Goal: Information Seeking & Learning: Understand process/instructions

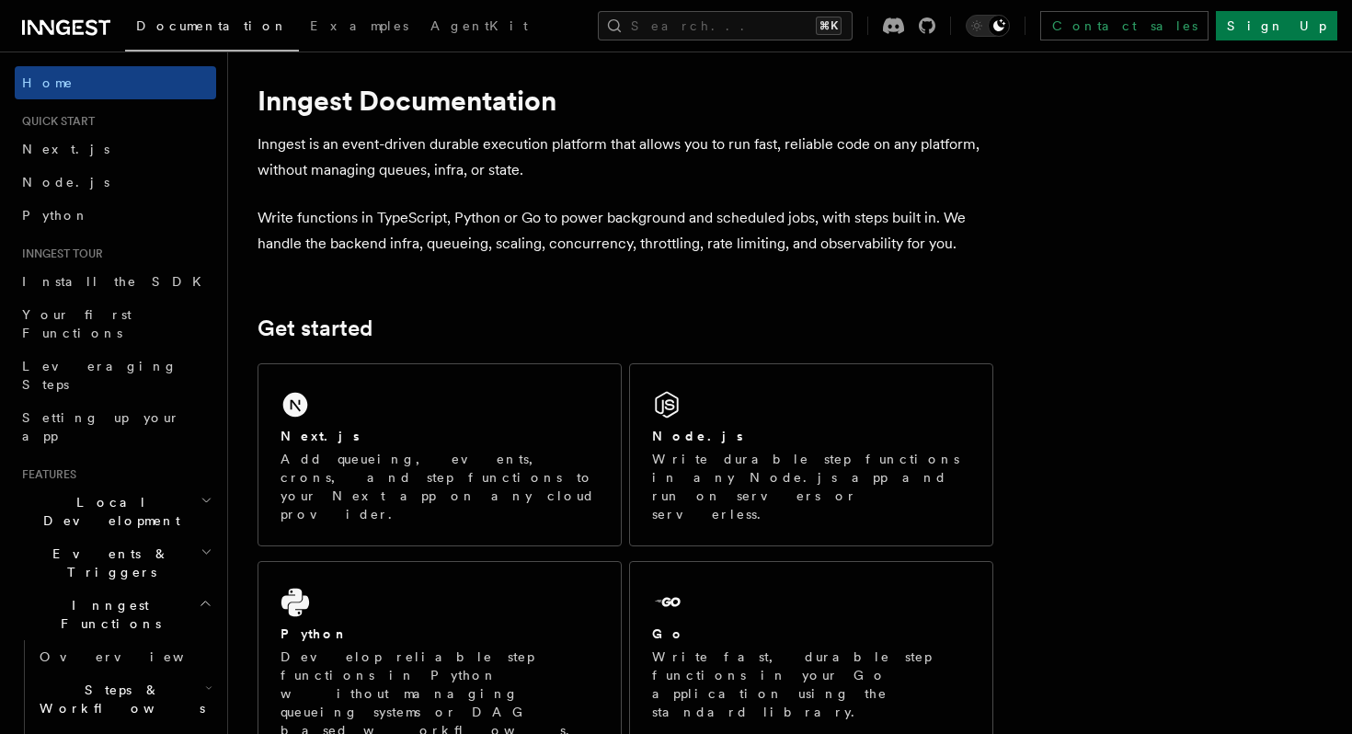
scroll to position [20, 0]
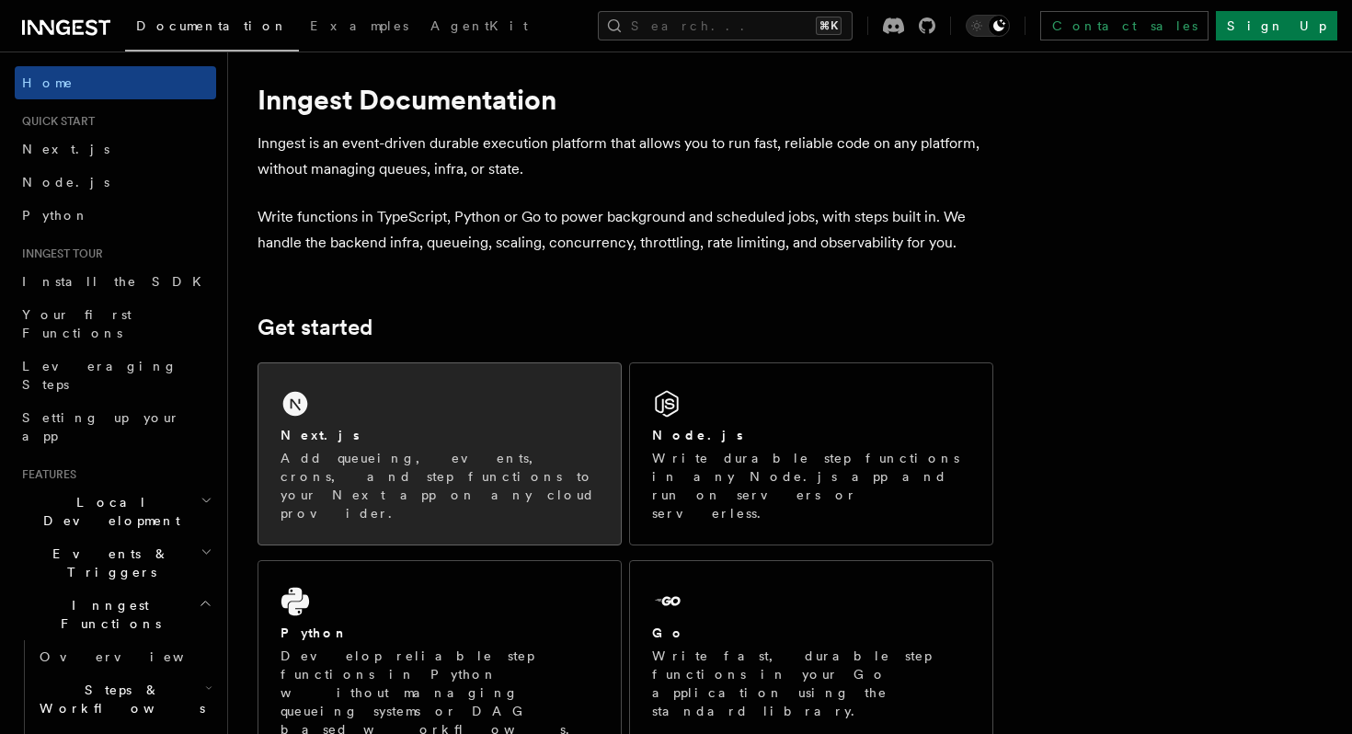
click at [417, 457] on p "Add queueing, events, crons, and step functions to your Next app on any cloud p…" at bounding box center [440, 486] width 318 height 74
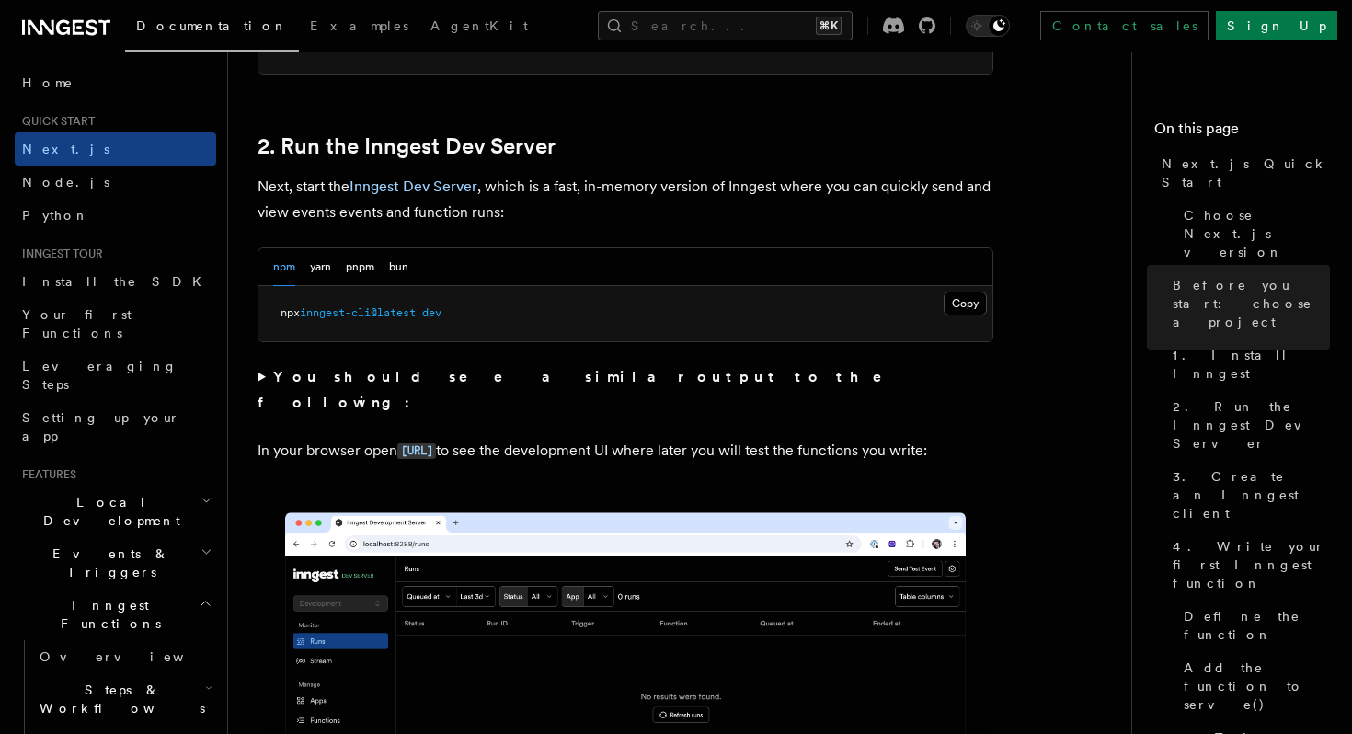
scroll to position [1235, 0]
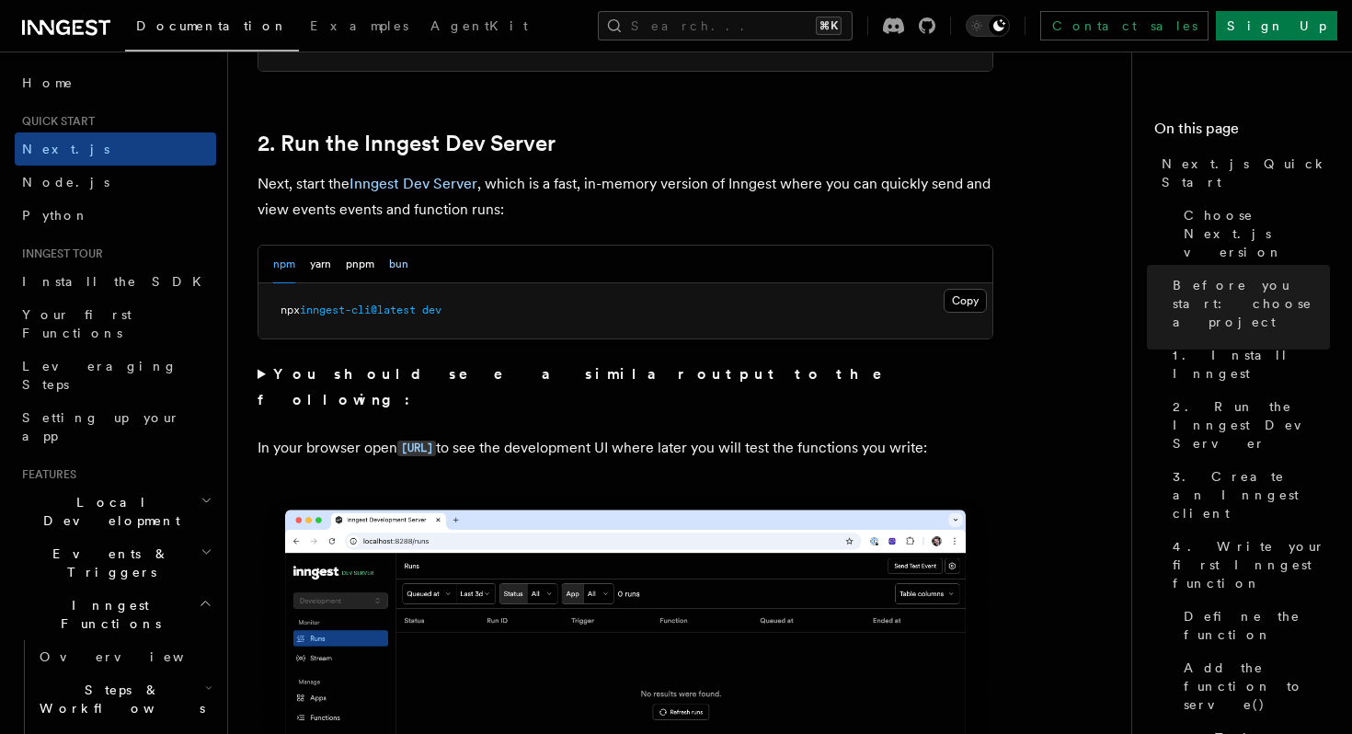
click at [403, 263] on button "bun" at bounding box center [398, 265] width 19 height 38
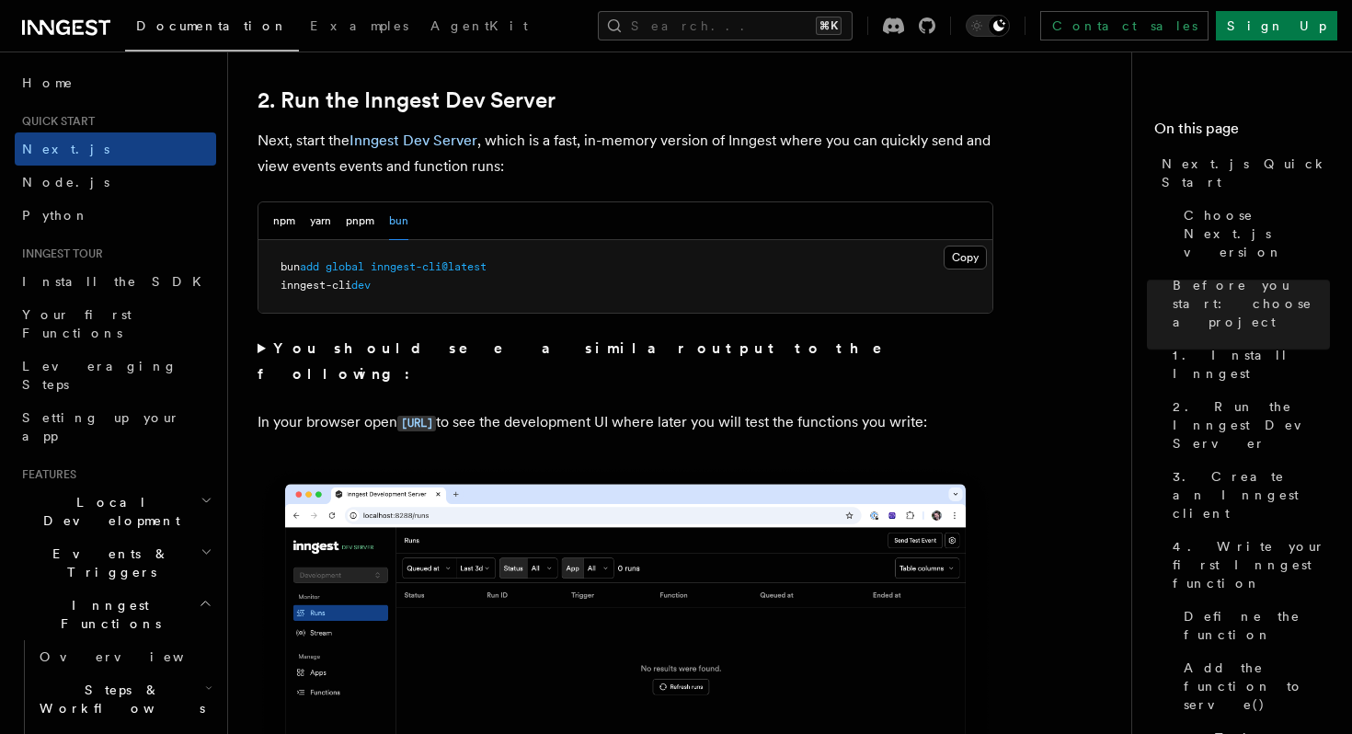
scroll to position [1279, 0]
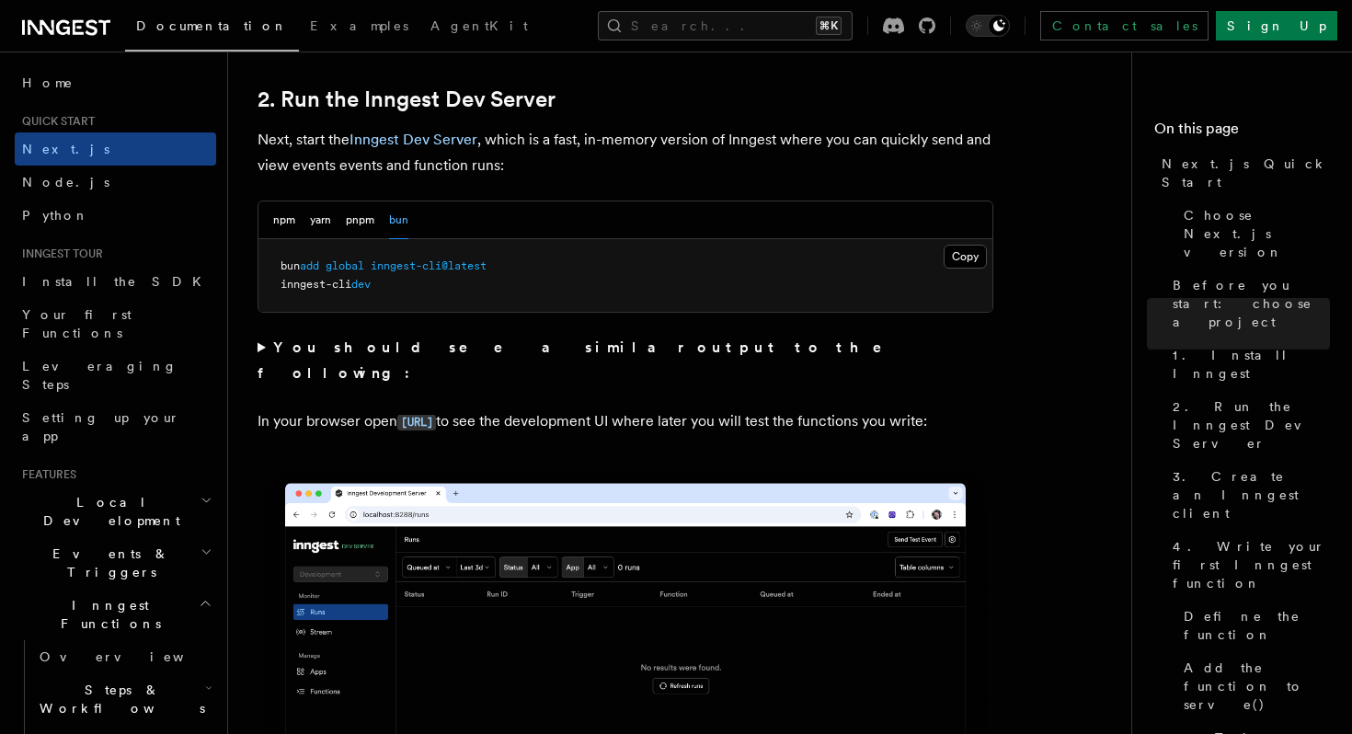
click at [262, 345] on summary "You should see a similar output to the following:" at bounding box center [626, 361] width 736 height 52
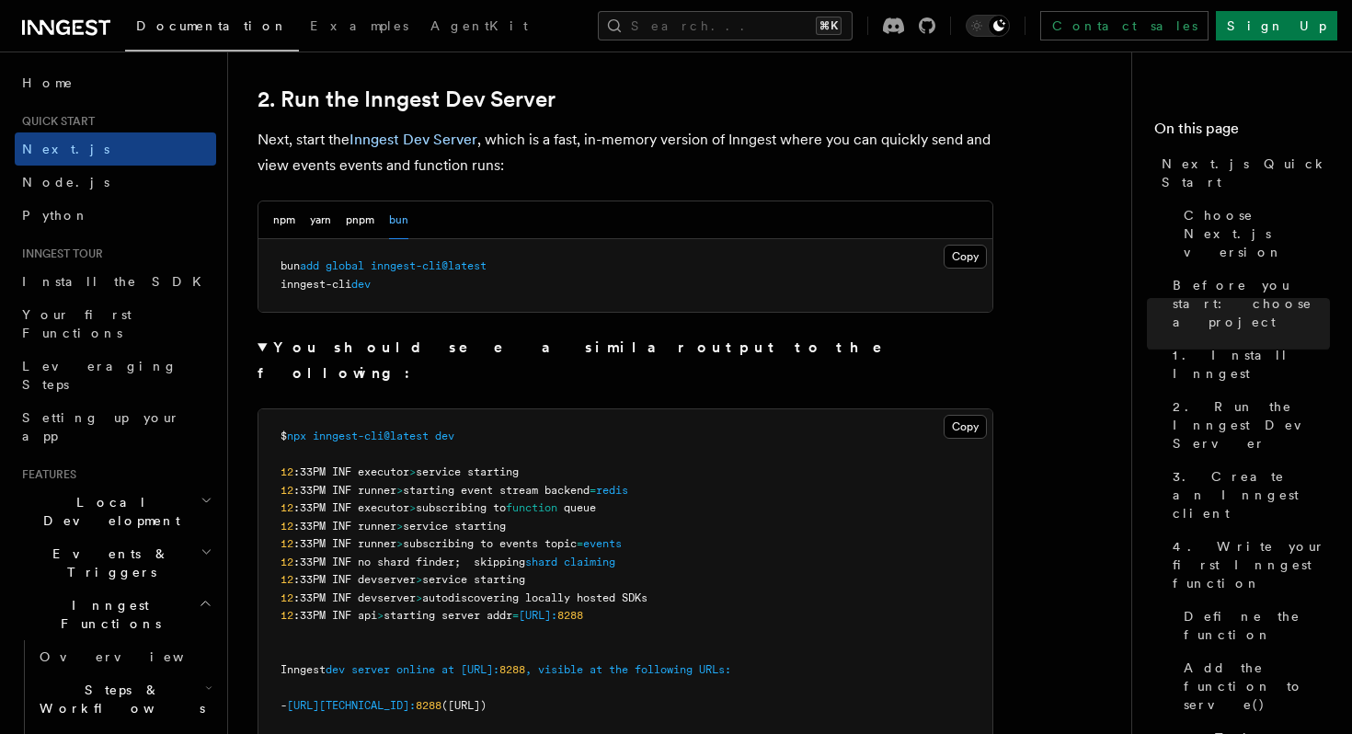
click at [262, 345] on summary "You should see a similar output to the following:" at bounding box center [626, 361] width 736 height 52
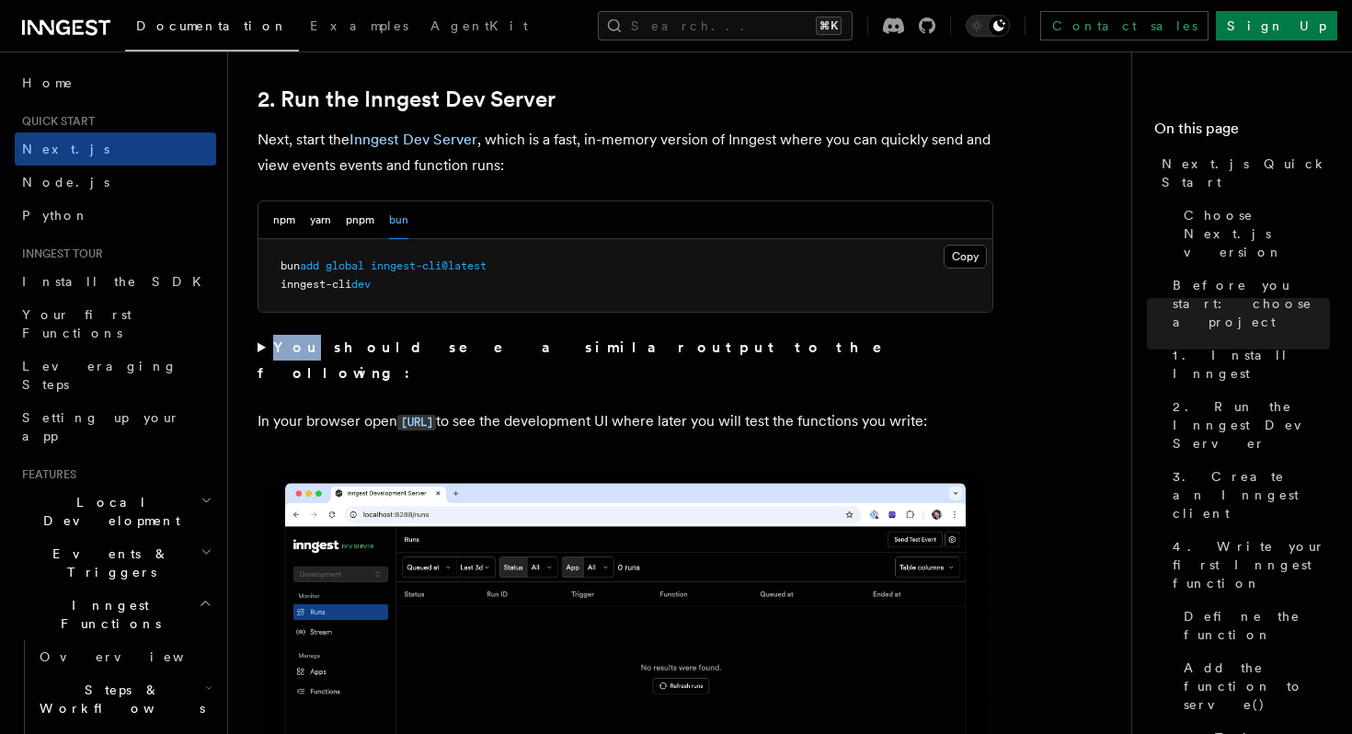
click at [262, 345] on summary "You should see a similar output to the following:" at bounding box center [626, 361] width 736 height 52
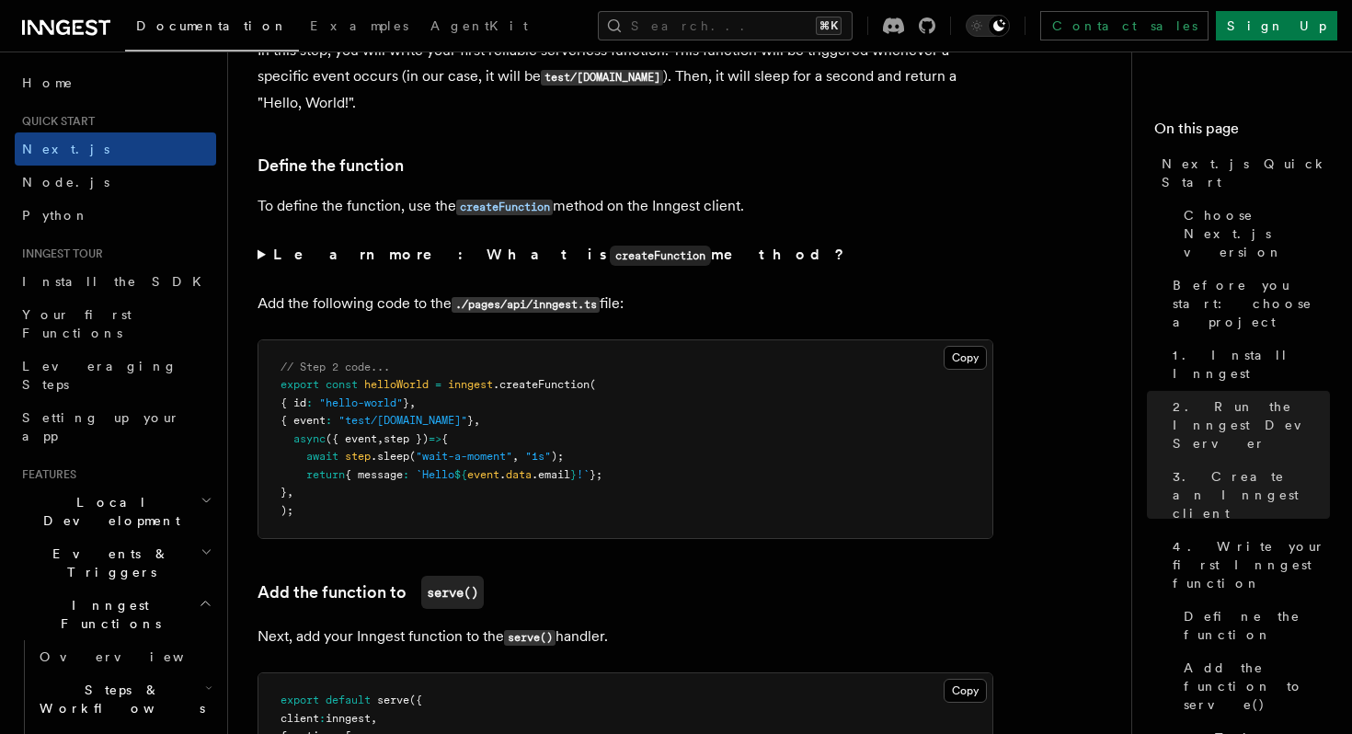
scroll to position [3175, 0]
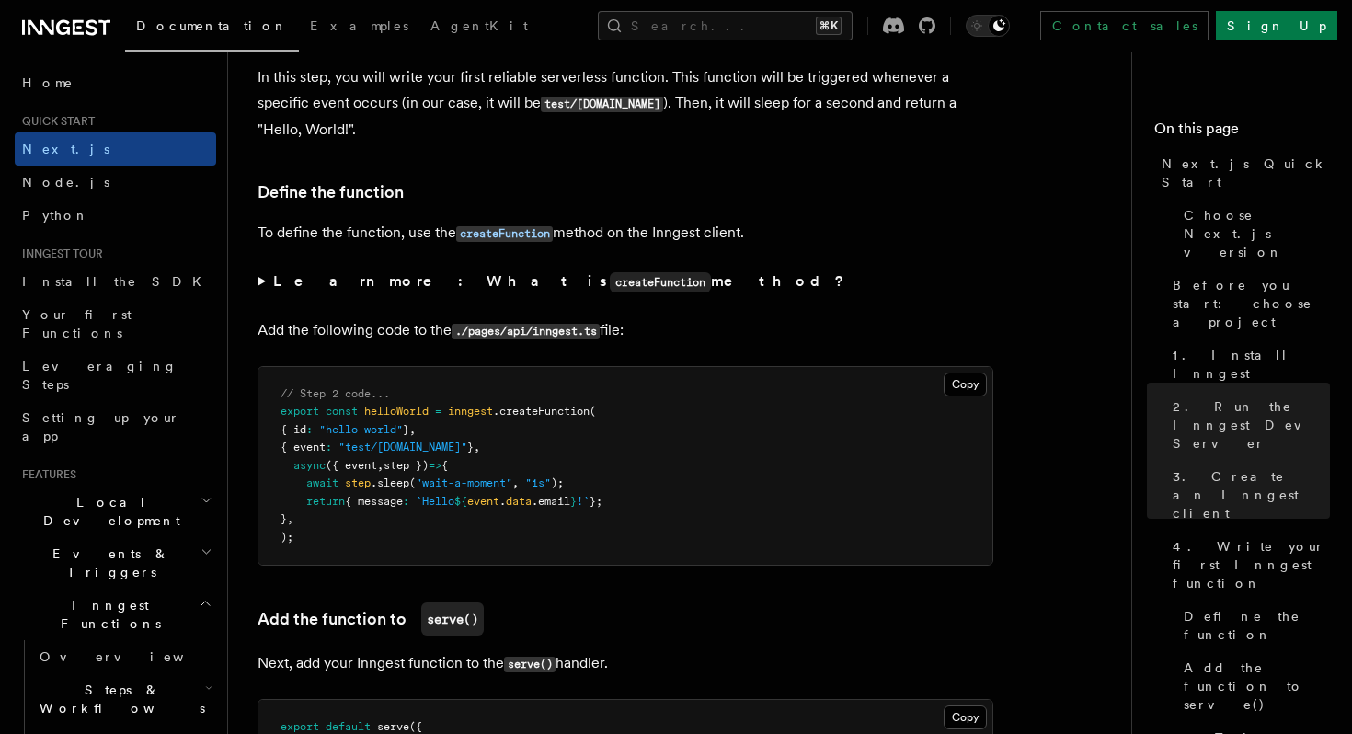
click at [269, 283] on summary "Learn more: What is createFunction method?" at bounding box center [626, 282] width 736 height 27
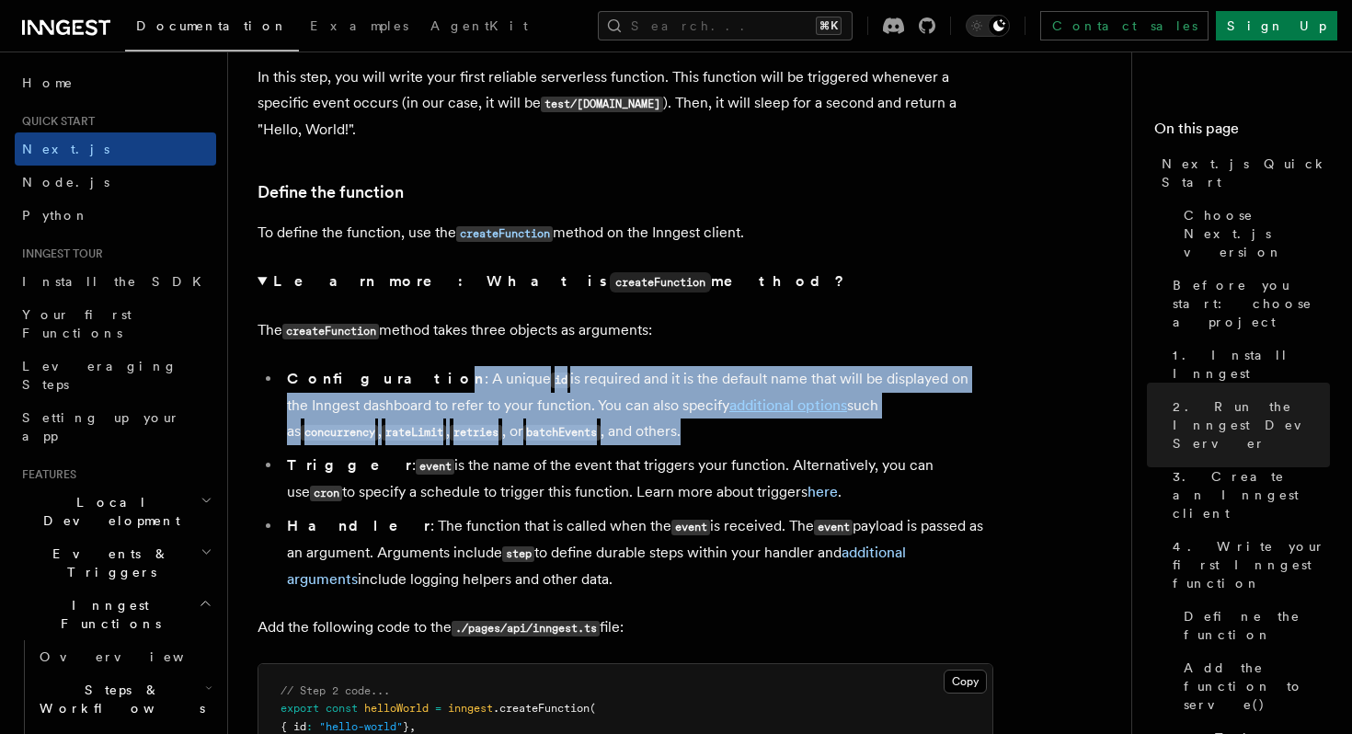
drag, startPoint x: 373, startPoint y: 385, endPoint x: 539, endPoint y: 450, distance: 178.5
click at [539, 445] on li "Configuration : A unique id is required and it is the default name that will be…" at bounding box center [637, 405] width 712 height 79
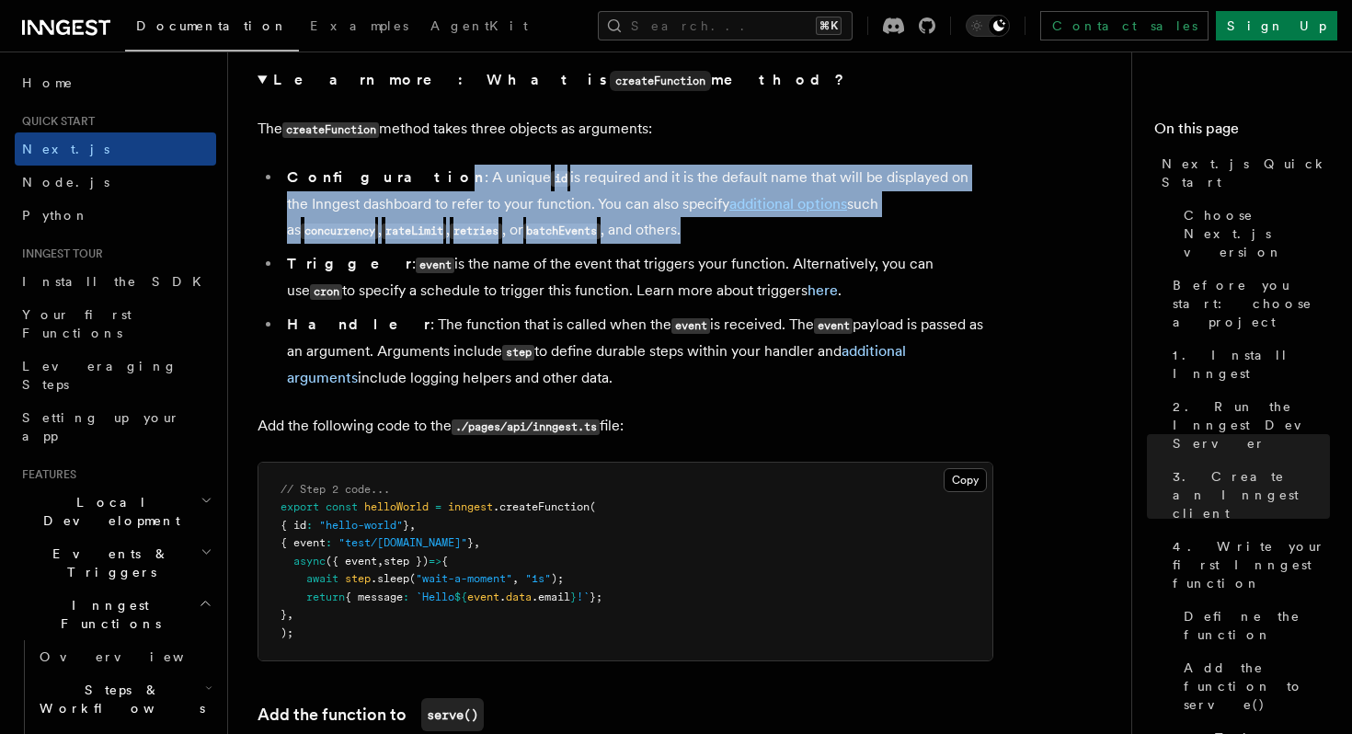
scroll to position [3379, 0]
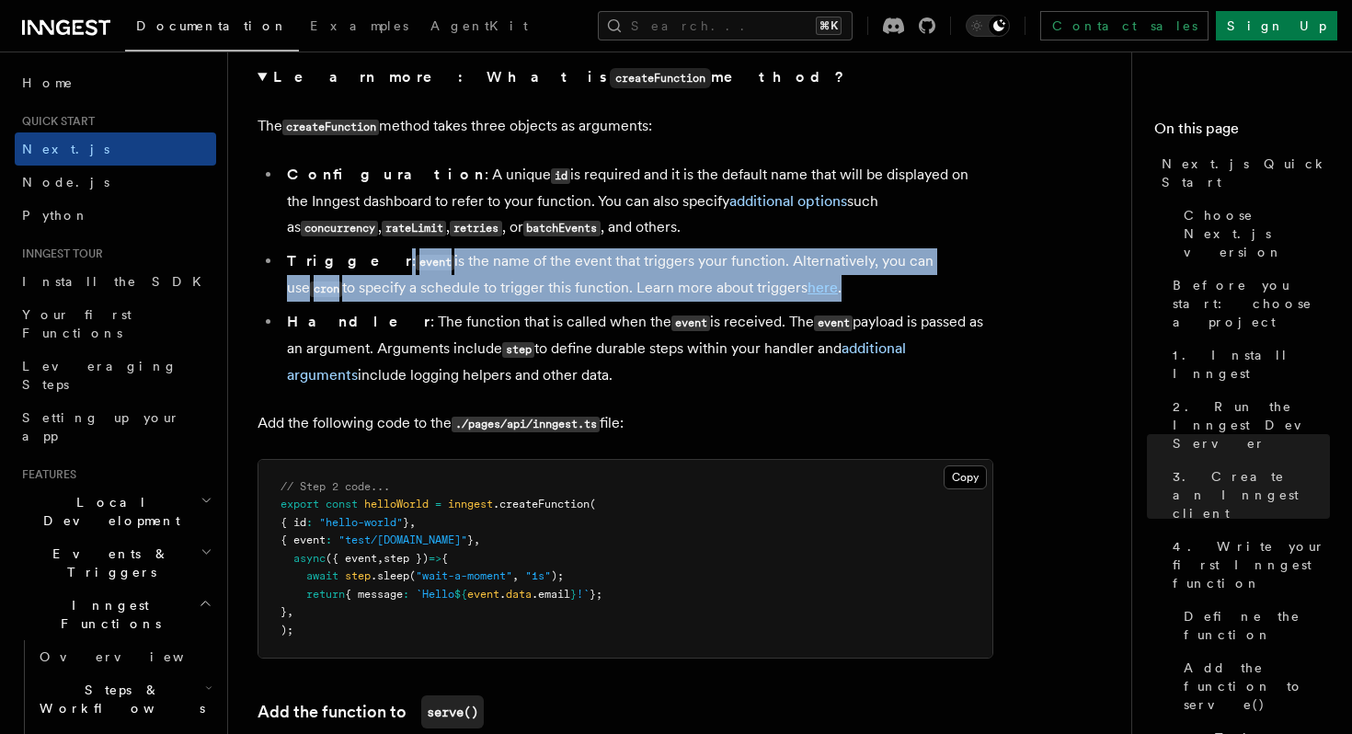
drag, startPoint x: 337, startPoint y: 267, endPoint x: 735, endPoint y: 286, distance: 398.8
click at [735, 286] on li "Trigger : event is the name of the event that triggers your function. Alternati…" at bounding box center [637, 274] width 712 height 53
click at [752, 293] on li "Trigger : event is the name of the event that triggers your function. Alternati…" at bounding box center [637, 274] width 712 height 53
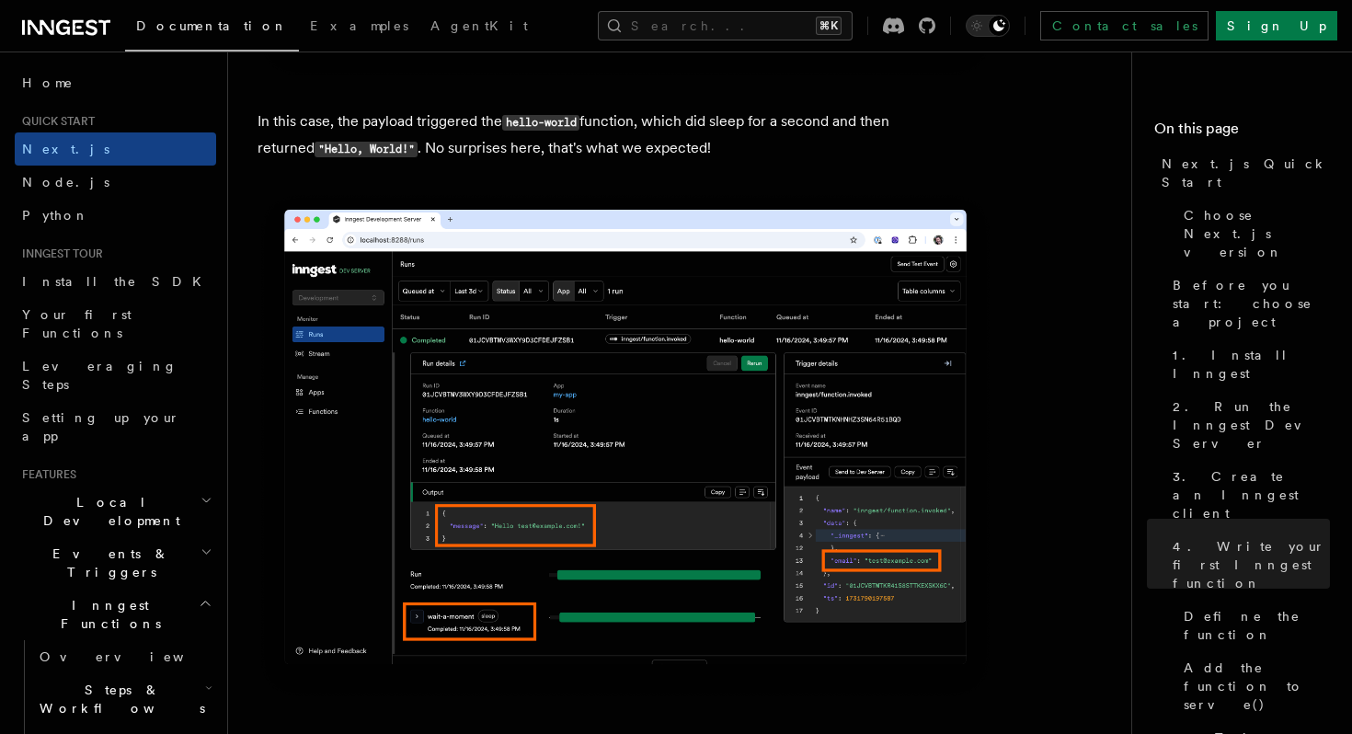
scroll to position [7636, 0]
